Goal: Task Accomplishment & Management: Use online tool/utility

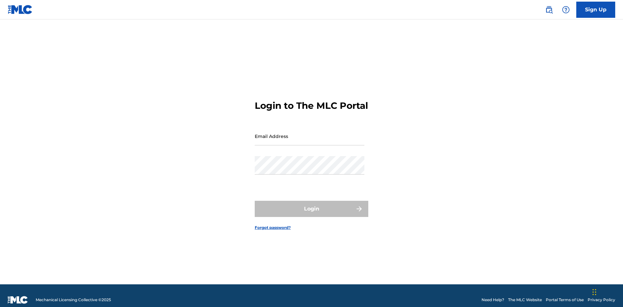
scroll to position [8, 0]
click at [309, 133] on input "Email Address" at bounding box center [310, 136] width 110 height 18
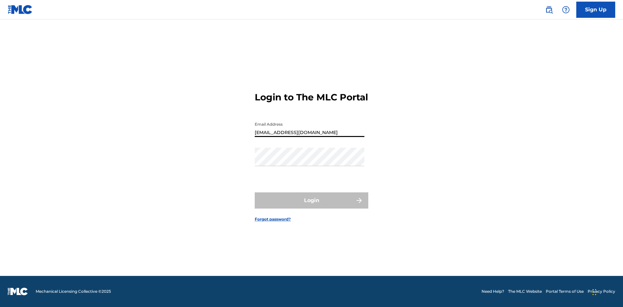
scroll to position [0, 18]
type input "[EMAIL_ADDRESS][DOMAIN_NAME]"
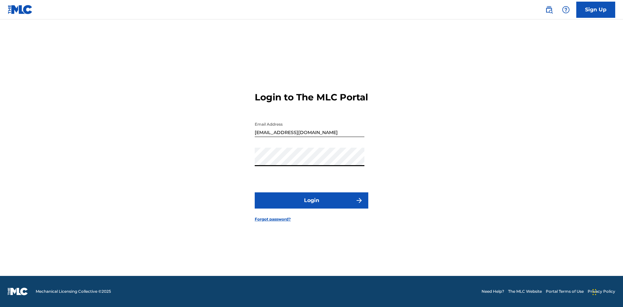
click at [311, 206] on button "Login" at bounding box center [312, 201] width 114 height 16
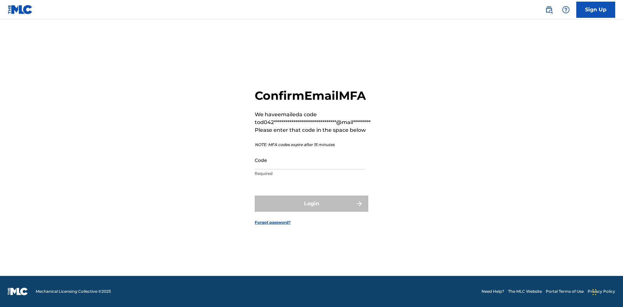
click at [309, 160] on input "Code" at bounding box center [310, 160] width 110 height 18
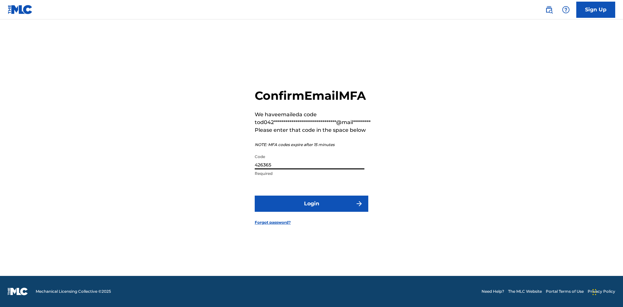
type input "426365"
click at [311, 204] on button "Login" at bounding box center [312, 204] width 114 height 16
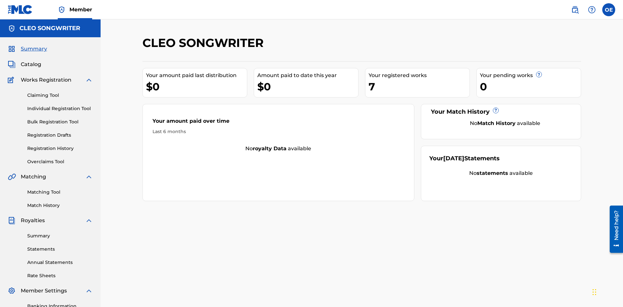
click at [60, 159] on link "Overclaims Tool" at bounding box center [60, 162] width 66 height 7
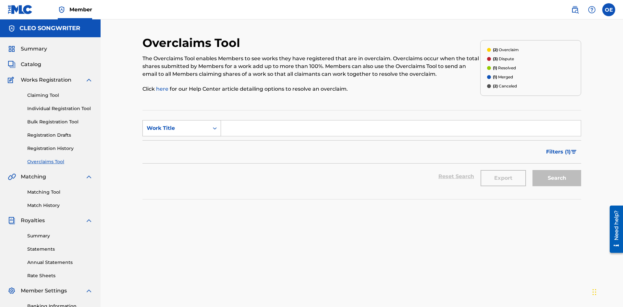
click at [176, 125] on div "Work Title" at bounding box center [176, 129] width 58 height 8
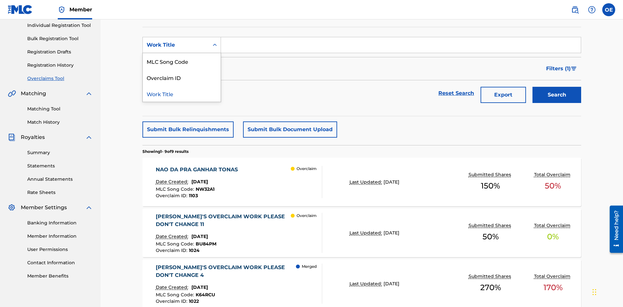
click at [182, 61] on div "MLC Song Code" at bounding box center [182, 61] width 78 height 16
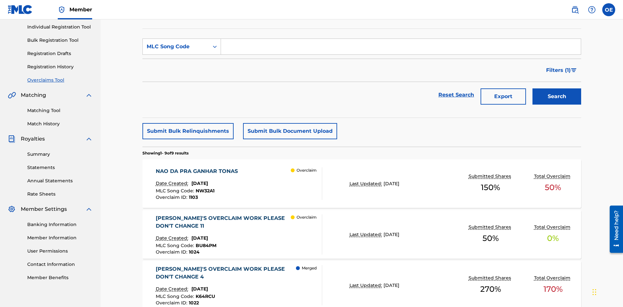
click at [401, 47] on input "Search Form" at bounding box center [401, 47] width 360 height 16
type input "NW32A1"
click at [557, 89] on button "Search" at bounding box center [556, 97] width 49 height 16
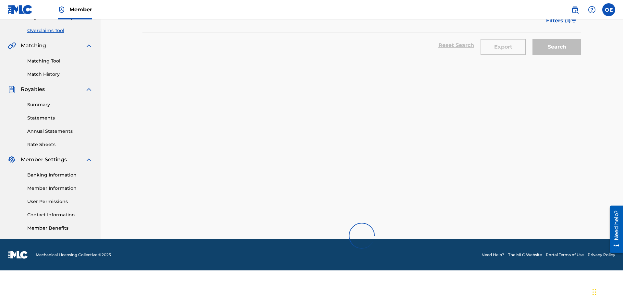
scroll to position [95, 0]
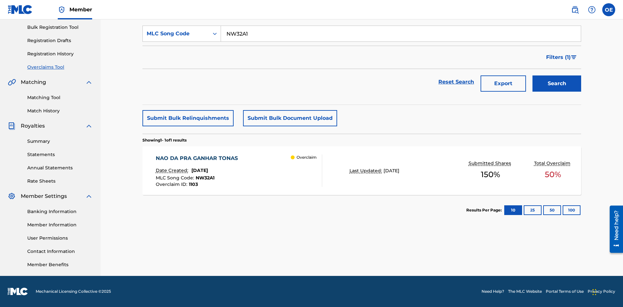
click at [208, 171] on span "[DATE]" at bounding box center [199, 171] width 17 height 6
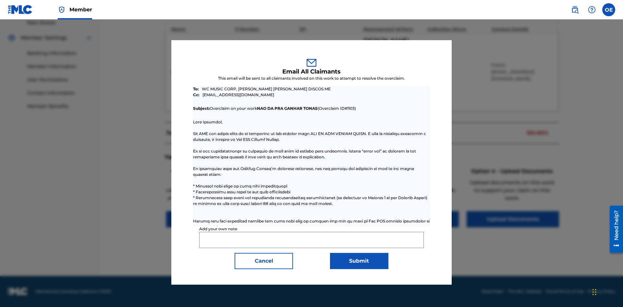
click at [311, 240] on input "Add your own note" at bounding box center [311, 240] width 224 height 16
type input "Test email to all claimants"
click at [359, 261] on button "Submit" at bounding box center [359, 261] width 58 height 16
